Goal: Communication & Community: Share content

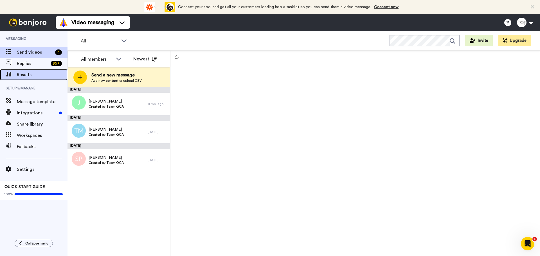
click at [25, 77] on span "Results" at bounding box center [42, 74] width 51 height 7
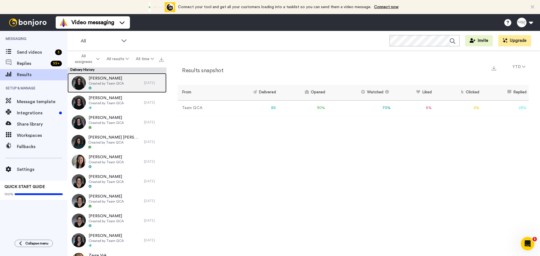
click at [110, 84] on span "Created by Team QCA" at bounding box center [106, 83] width 35 height 4
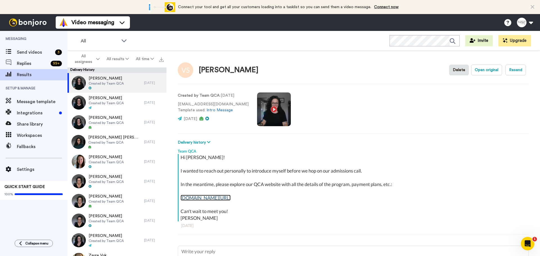
click at [214, 196] on link "www.quantumcoachco.com/qca" at bounding box center [205, 198] width 50 height 6
type textarea "x"
click at [38, 54] on span "Send videos" at bounding box center [35, 52] width 36 height 7
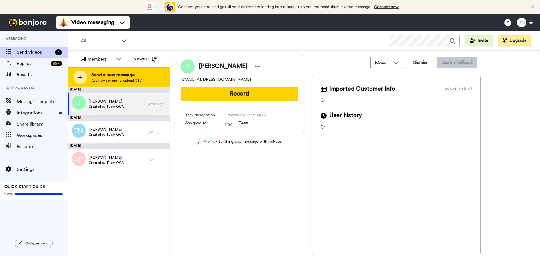
click at [99, 79] on span "Add new contact or upload CSV" at bounding box center [116, 80] width 50 height 4
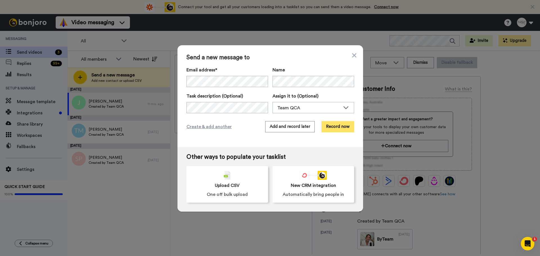
click at [336, 128] on button "Record now" at bounding box center [337, 126] width 33 height 11
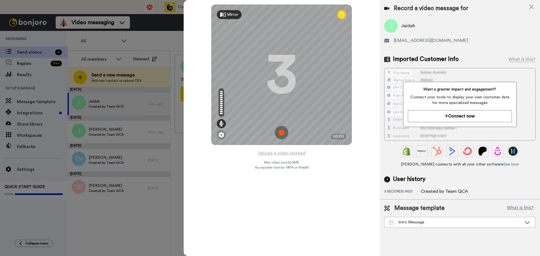
click at [282, 131] on img at bounding box center [281, 132] width 13 height 13
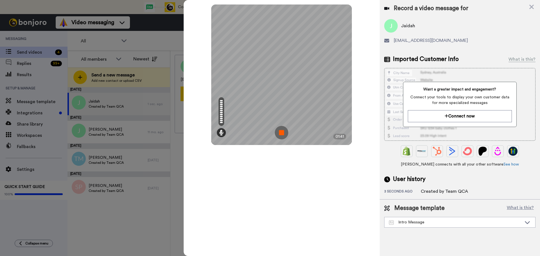
click at [281, 133] on img at bounding box center [281, 132] width 13 height 13
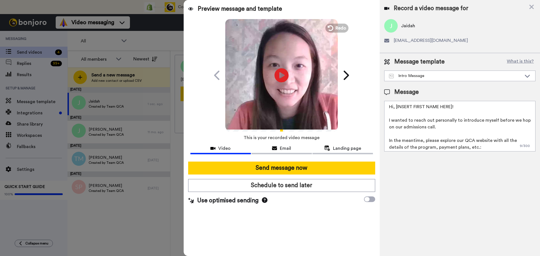
click at [421, 114] on textarea "Hi, [INSERT FIRST NAME HERE]! I wanted to reach out personally to introduce mys…" at bounding box center [459, 126] width 151 height 51
click at [394, 108] on textarea "Hi, [INSERT FIRST NAME HERE]! I wanted to reach out personally to introduce mys…" at bounding box center [459, 126] width 151 height 51
click at [453, 129] on textarea "Hi Jaidah! I wanted to reach out personally to introduce myself before we hop o…" at bounding box center [459, 126] width 151 height 51
click at [392, 119] on textarea "Hi Jaidah! I wanted to reach out personally to introduce myself before we hop o…" at bounding box center [459, 126] width 151 height 51
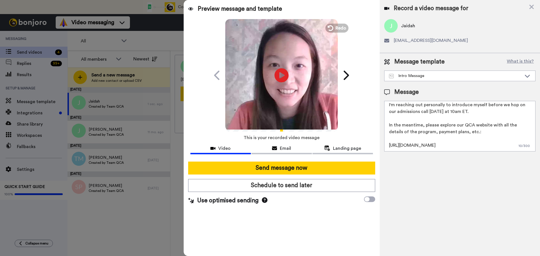
scroll to position [29, 0]
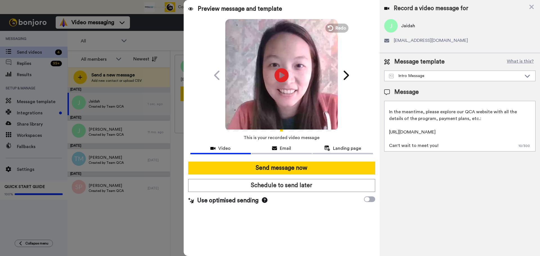
click at [441, 147] on textarea "Hi Jaidah! I'm reaching out personally to introduce myself before we hop on our…" at bounding box center [459, 126] width 151 height 51
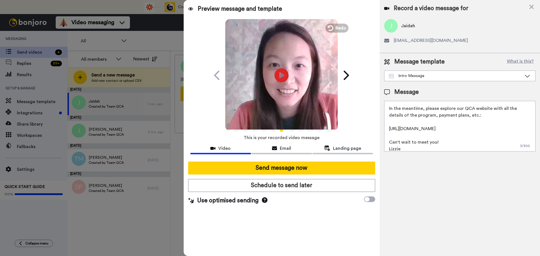
scroll to position [0, 0]
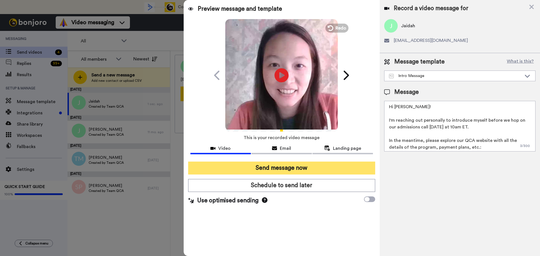
type textarea "Hi Jaidah! I'm reaching out personally to introduce myself before we hop on our…"
click at [333, 168] on button "Send message now" at bounding box center [281, 168] width 187 height 13
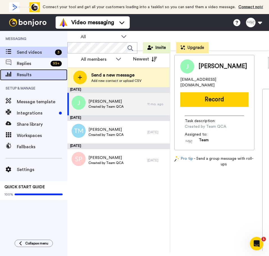
click at [19, 74] on span "Results" at bounding box center [42, 74] width 51 height 7
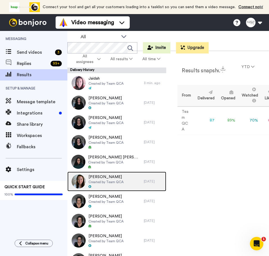
click at [105, 182] on span "Created by Team QCA" at bounding box center [106, 182] width 35 height 4
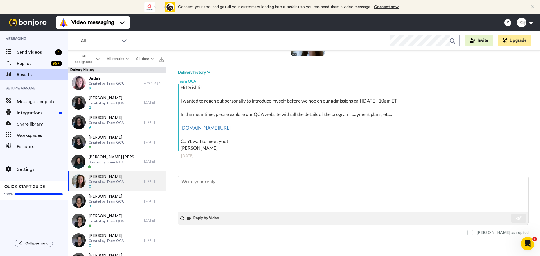
scroll to position [66, 0]
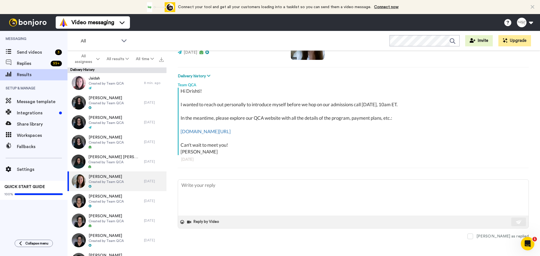
type textarea "x"
